Goal: Communication & Community: Answer question/provide support

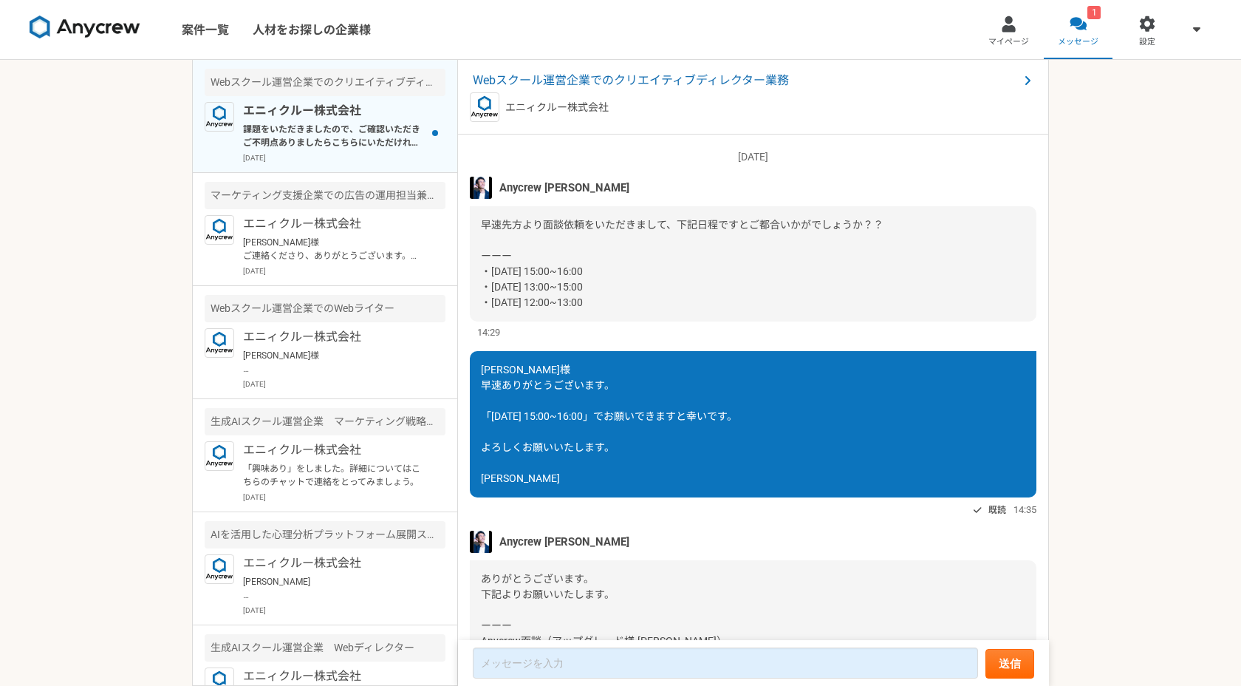
scroll to position [1235, 0]
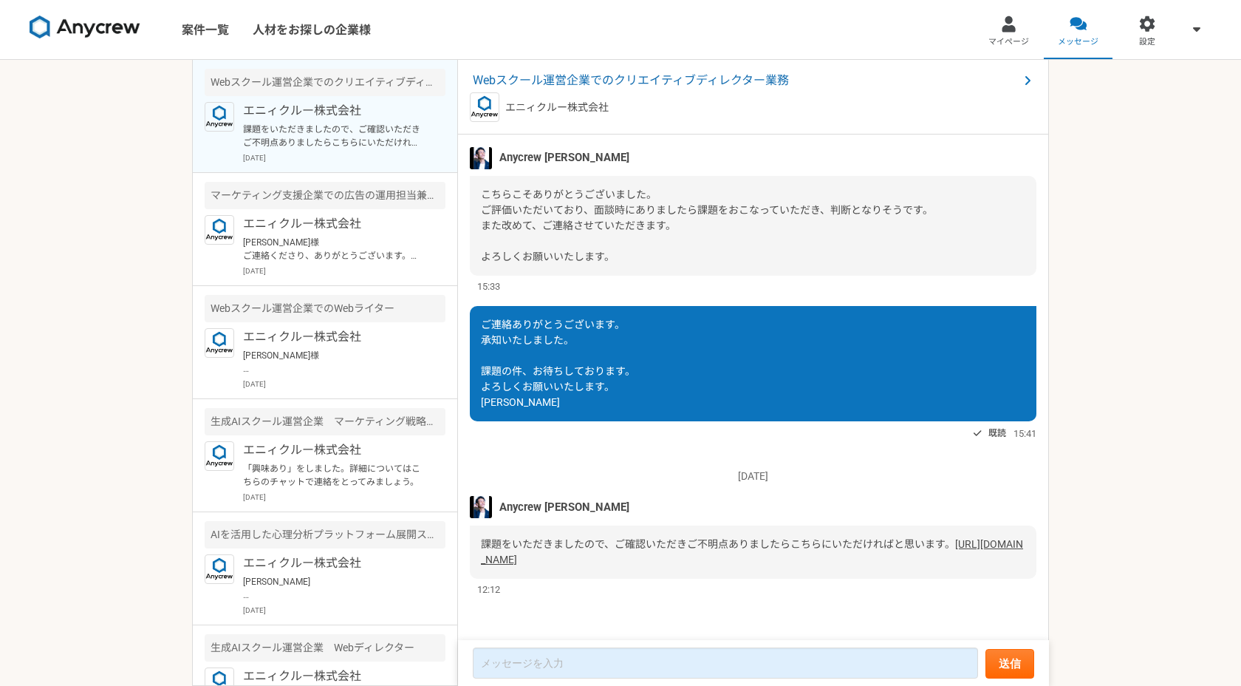
click at [627, 556] on link "[URL][DOMAIN_NAME]" at bounding box center [752, 551] width 542 height 27
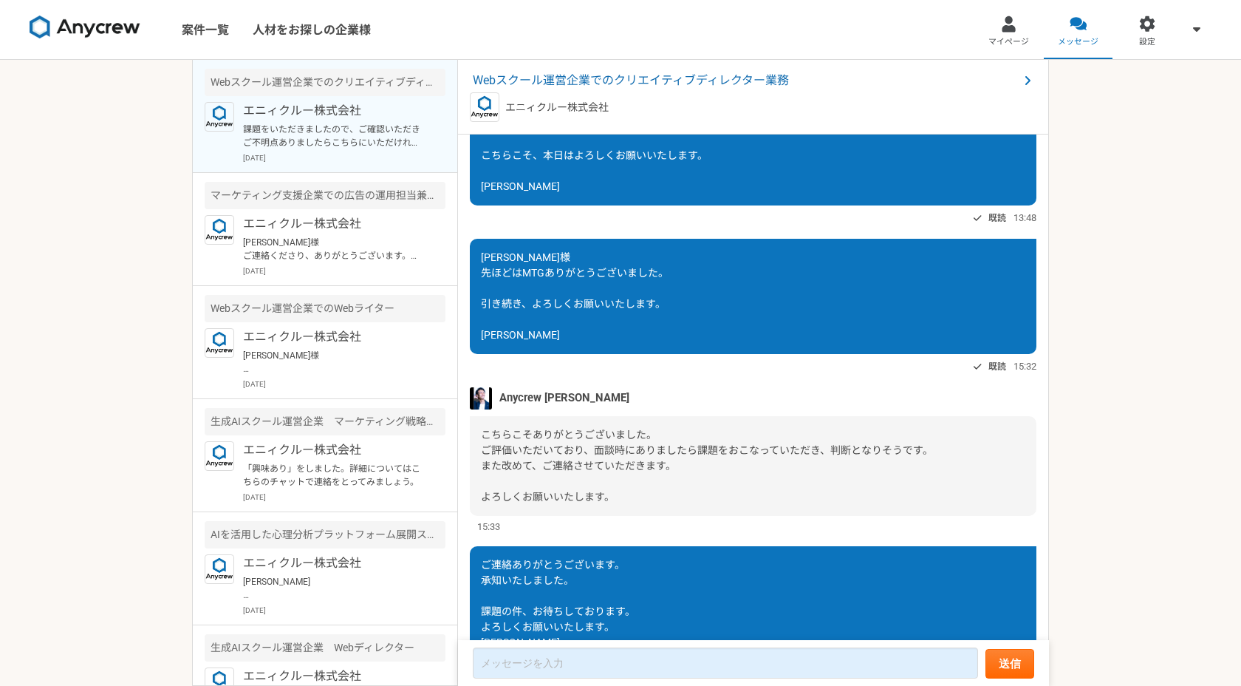
scroll to position [979, 0]
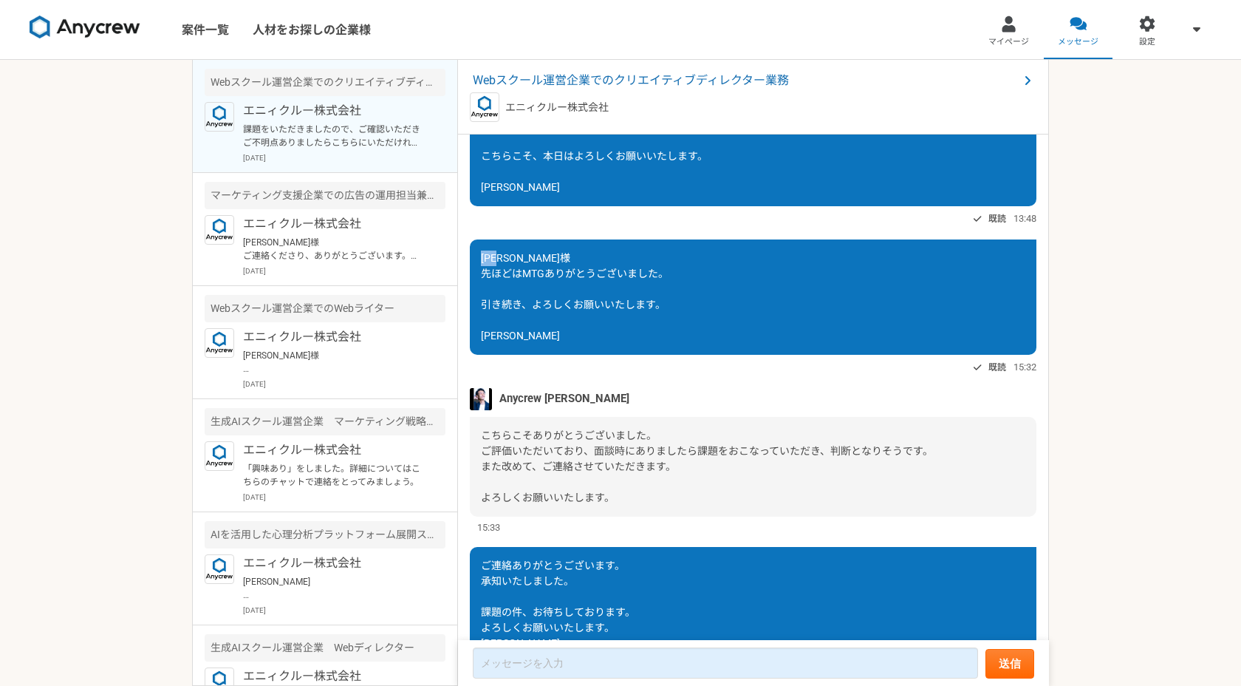
drag, startPoint x: 483, startPoint y: 259, endPoint x: 545, endPoint y: 259, distance: 62.1
click at [545, 259] on div "[PERSON_NAME]様 先ほどはMTGありがとうございました。 引き続き、よろしくお願いいたします。 [PERSON_NAME]" at bounding box center [753, 296] width 567 height 115
copy span "[PERSON_NAME]様"
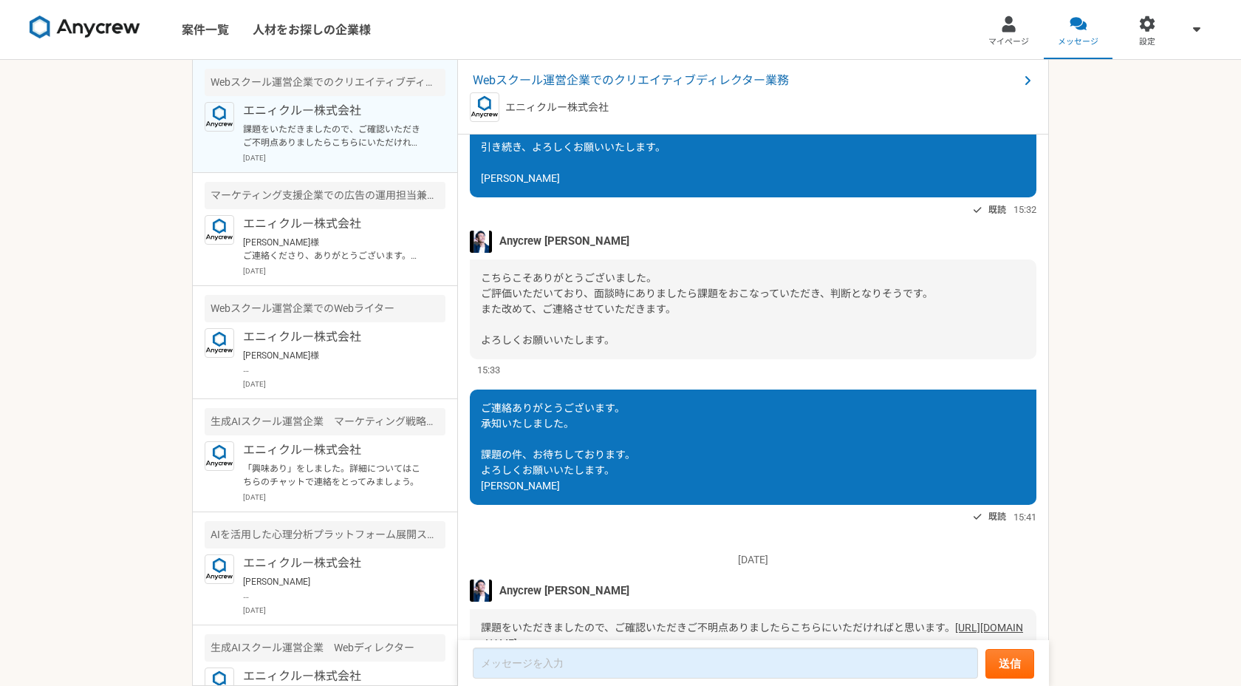
scroll to position [1235, 0]
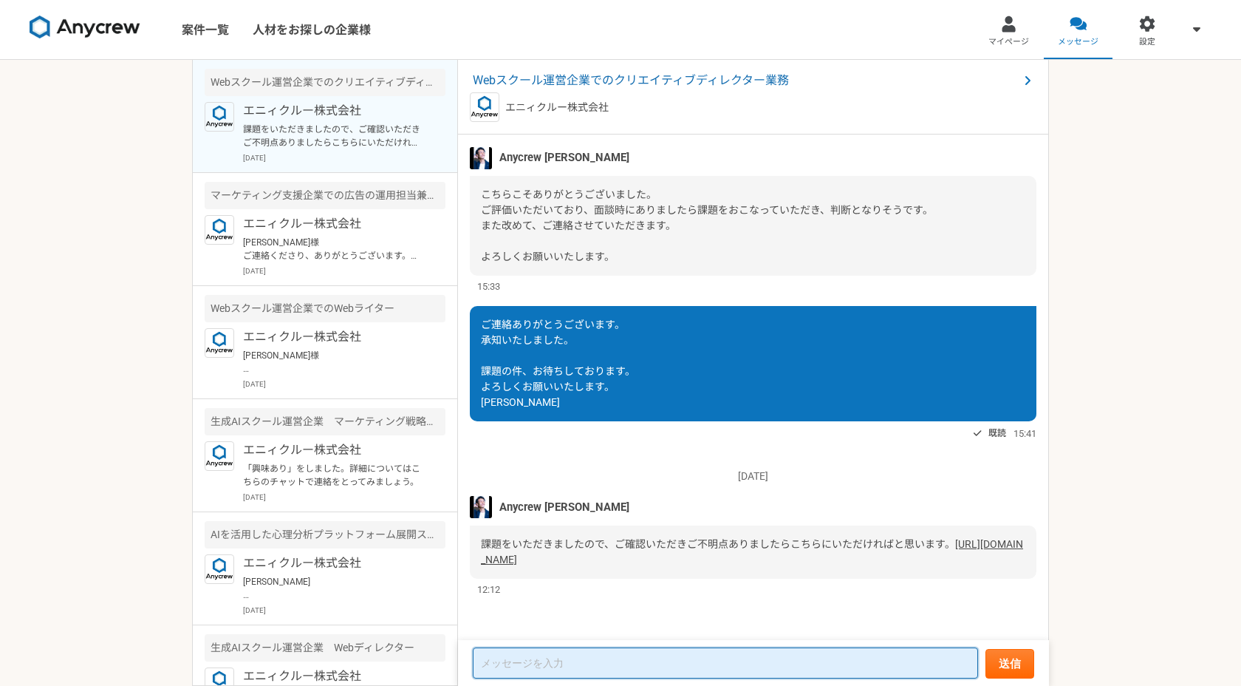
click at [523, 659] on textarea at bounding box center [725, 662] width 505 height 31
paste textarea "[PERSON_NAME]様"
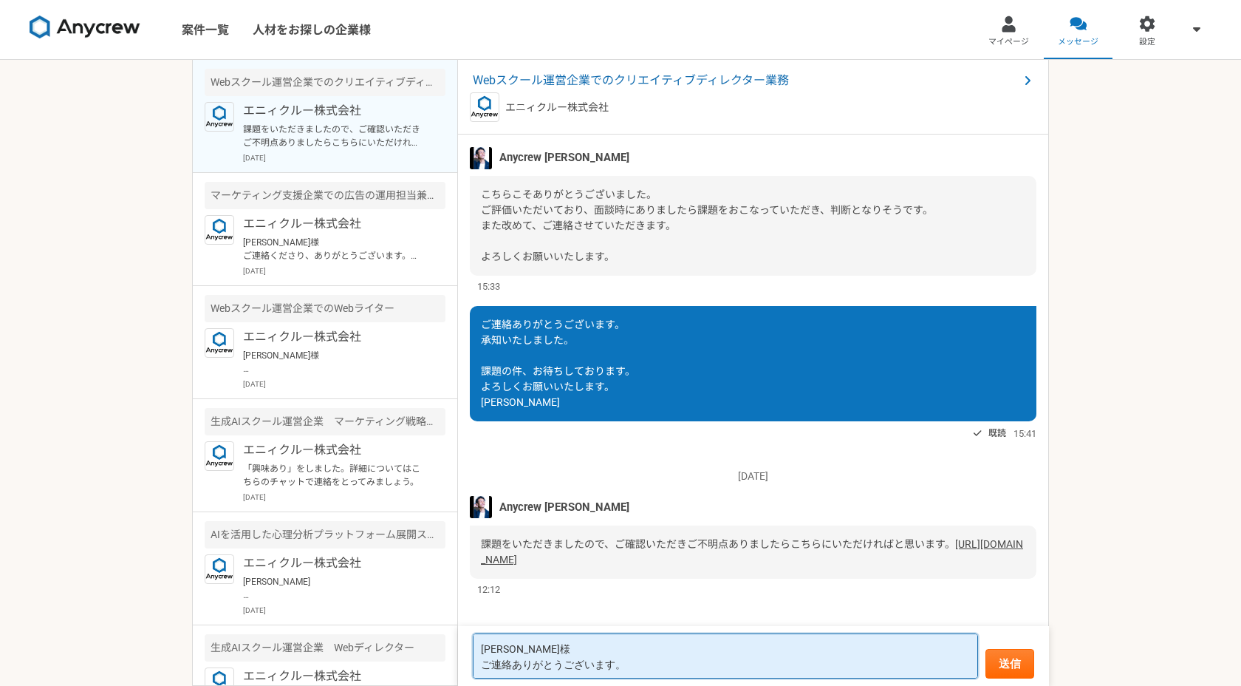
scroll to position [1, 0]
drag, startPoint x: 508, startPoint y: 669, endPoint x: 464, endPoint y: 669, distance: 44.3
click at [464, 669] on form "[PERSON_NAME]様 ご連絡ありがとうございます。 送信" at bounding box center [753, 656] width 591 height 60
click at [688, 667] on textarea "[PERSON_NAME]様 課題の共有ありがとうございます。" at bounding box center [725, 655] width 505 height 45
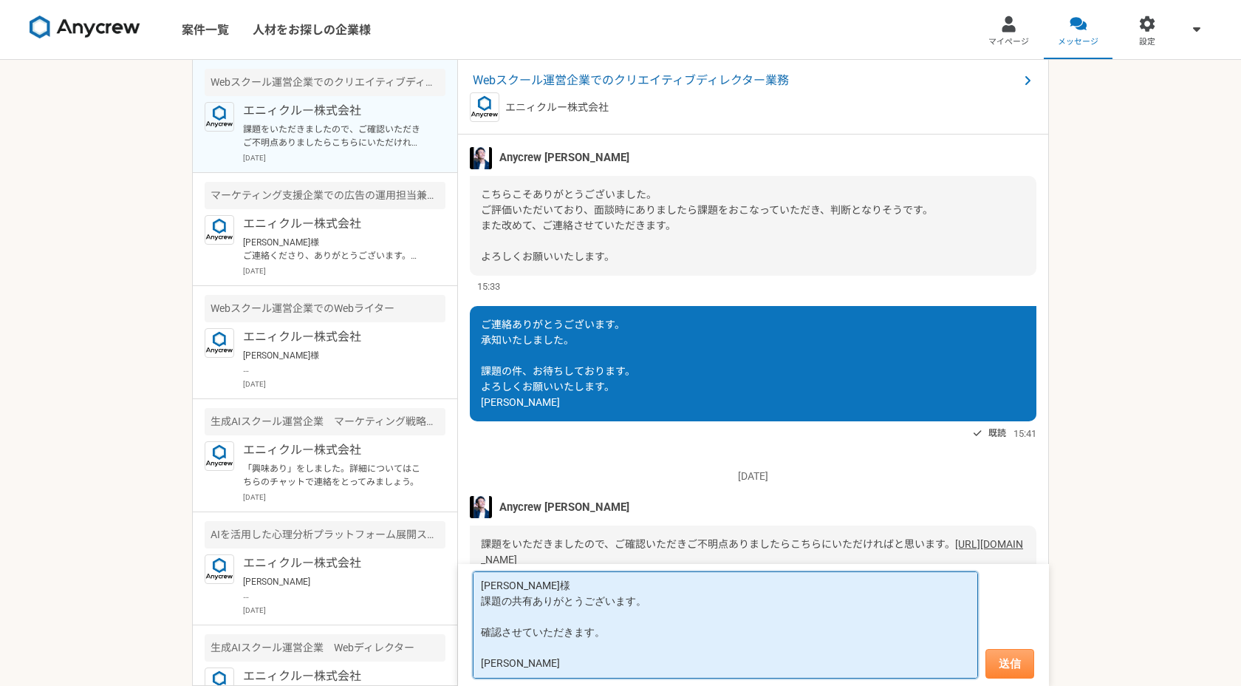
type textarea "[PERSON_NAME]様 課題の共有ありがとうございます。 確認させていただきます。 [PERSON_NAME]"
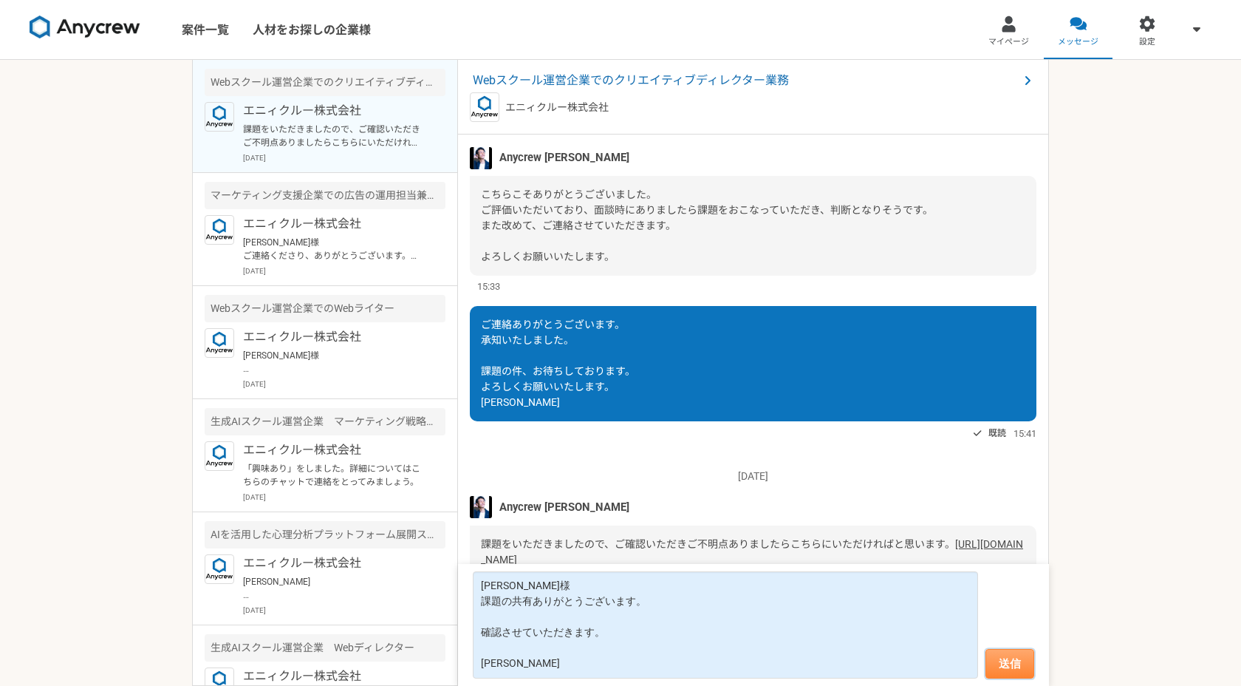
click at [997, 661] on button "送信" at bounding box center [1010, 664] width 49 height 30
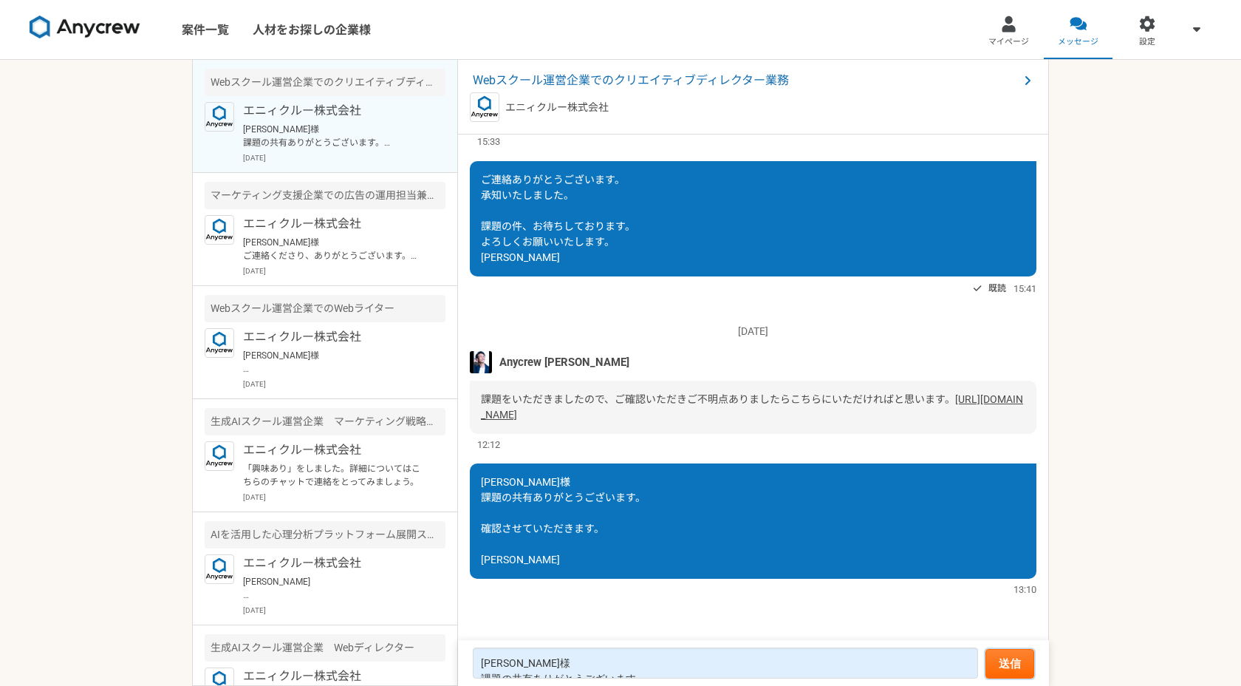
scroll to position [1206, 0]
